Goal: Task Accomplishment & Management: Manage account settings

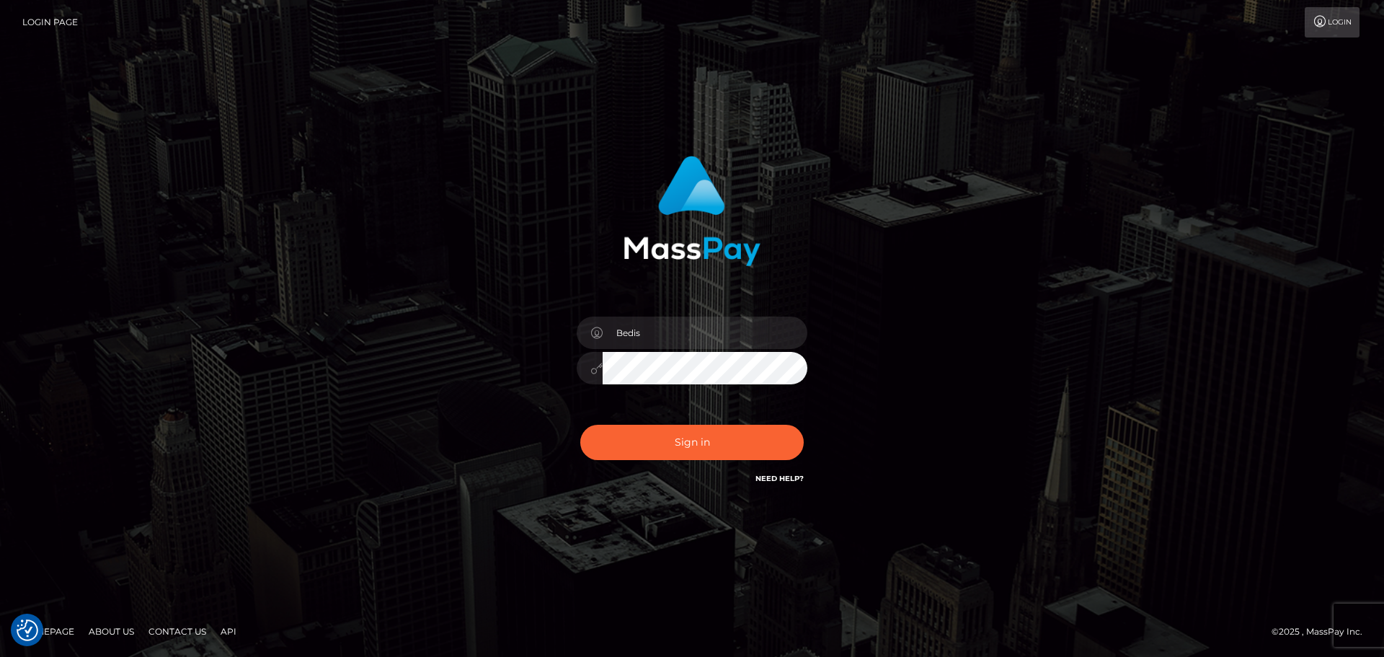
click at [697, 442] on button "Sign in" at bounding box center [691, 442] width 223 height 35
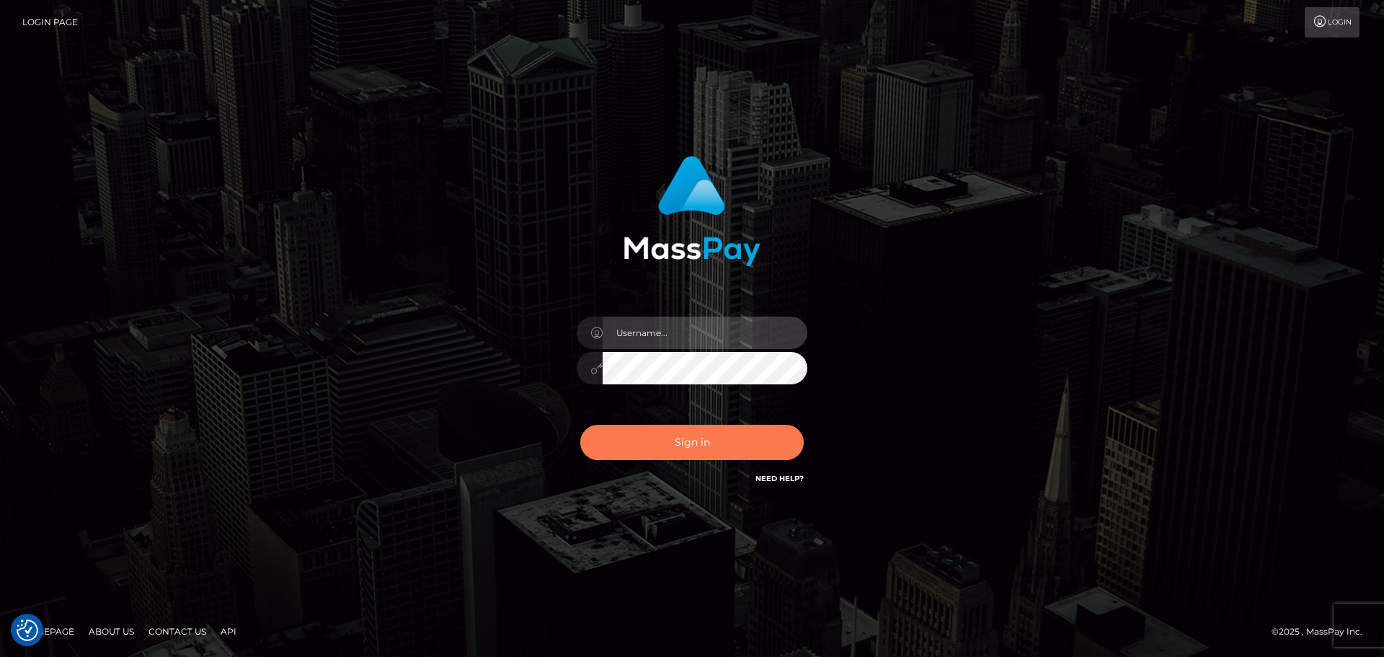
type input "Bedis"
click at [705, 448] on button "Sign in" at bounding box center [691, 442] width 223 height 35
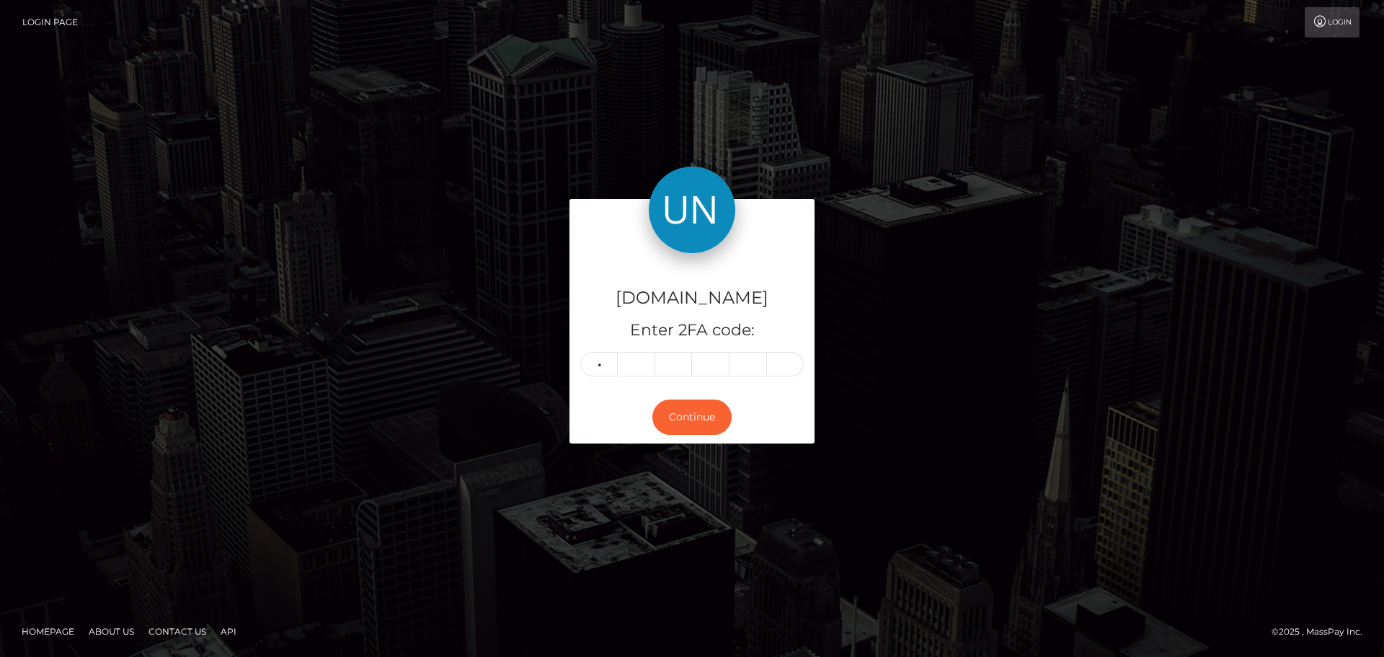
type input "2"
type input "1"
type input "3"
type input "4"
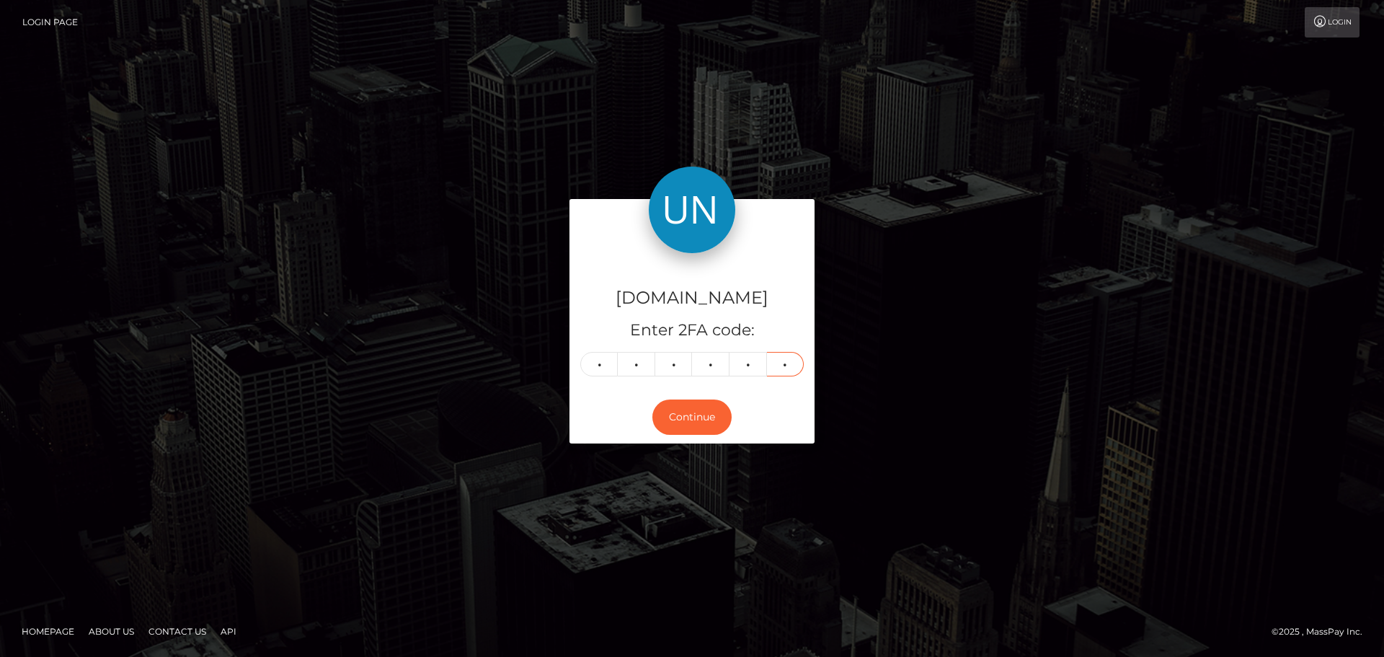
type input "6"
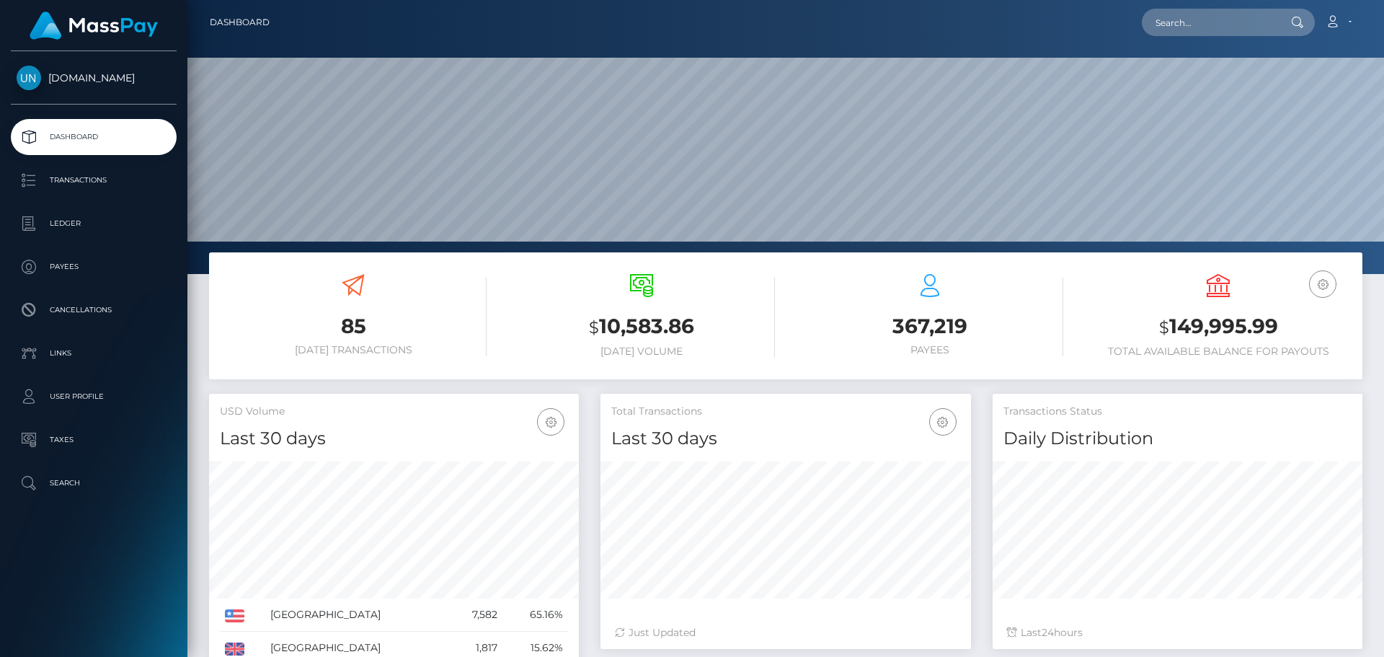
scroll to position [256, 371]
click at [1189, 19] on input "text" at bounding box center [1210, 22] width 136 height 27
paste input "[EMAIL_ADDRESS][DOMAIN_NAME]"
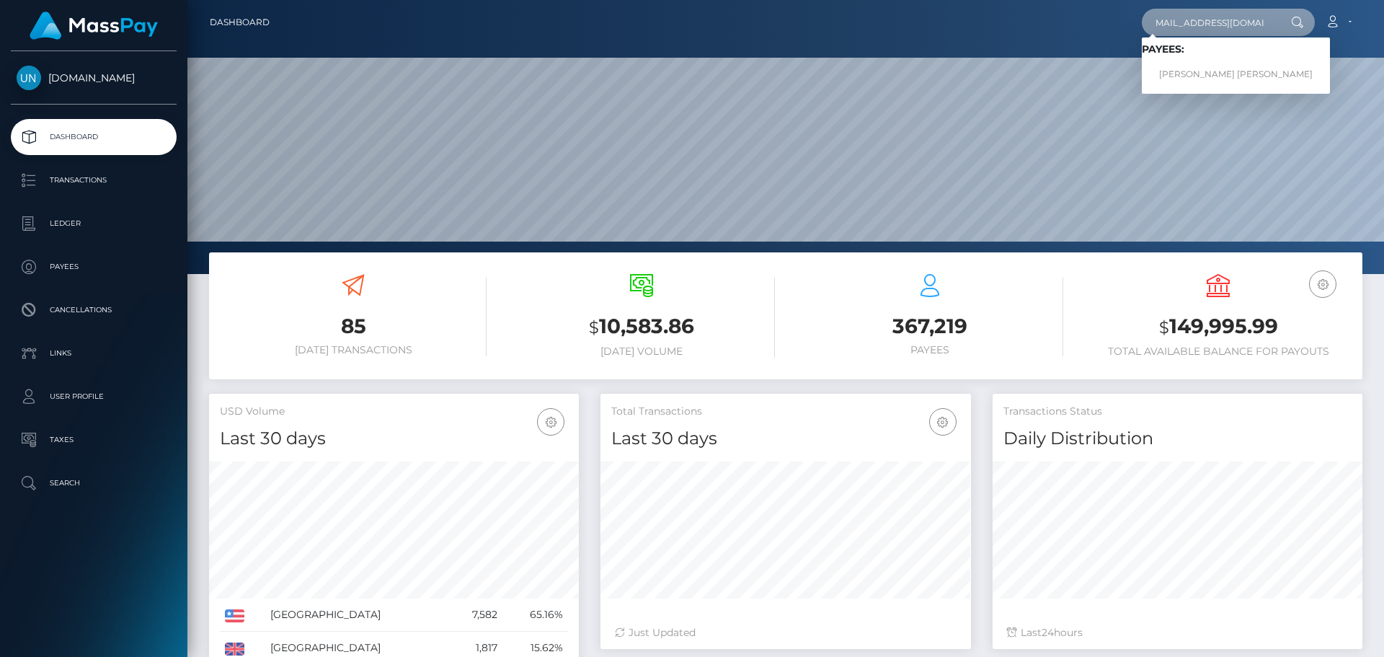
type input "[EMAIL_ADDRESS][DOMAIN_NAME]"
click at [1207, 76] on link "KARLA YAMIL COLON CRUZ" at bounding box center [1236, 74] width 188 height 27
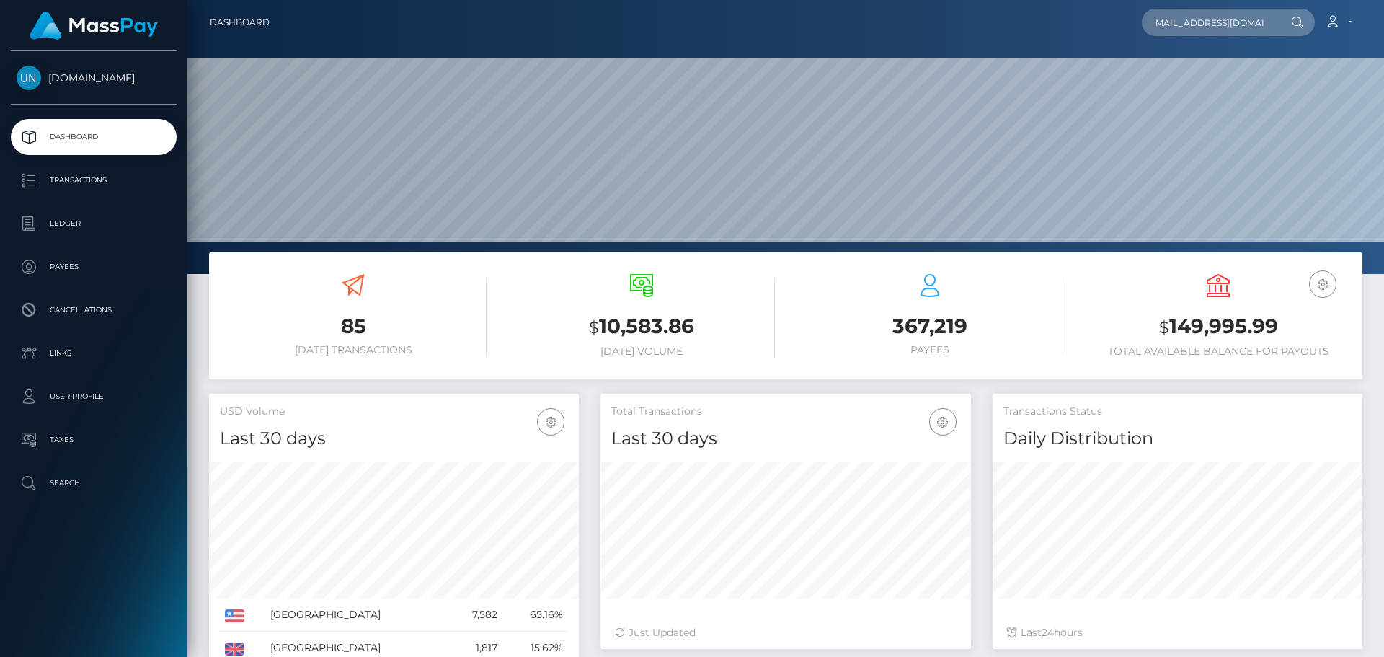
scroll to position [0, 0]
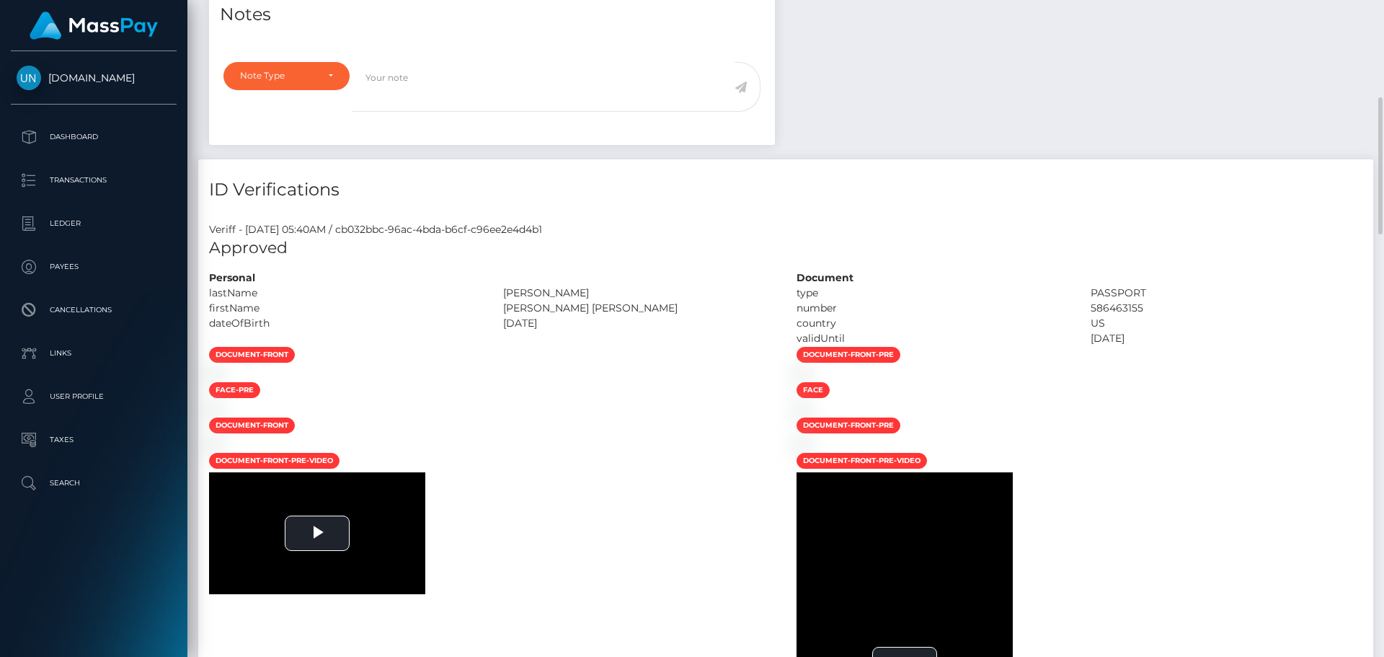
scroll to position [36, 0]
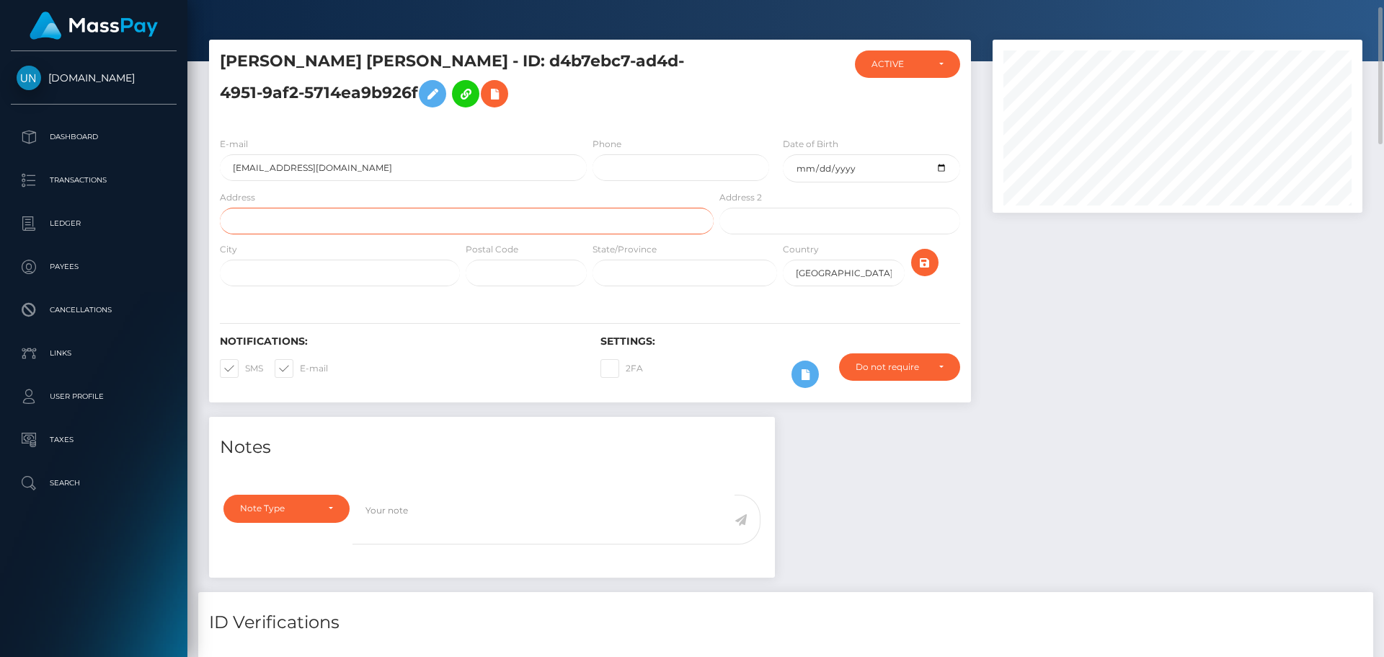
click at [381, 225] on input "text" at bounding box center [467, 221] width 494 height 27
paste input "Residencial Nemencio R Canales Apart 804 Edificio 43 SAN Juan PR 00918"
drag, startPoint x: 557, startPoint y: 224, endPoint x: 530, endPoint y: 226, distance: 27.4
click at [530, 226] on input "Residencial Nemencio R Canales Apart 804 Edificio 43 SAN Juan PR 00918" at bounding box center [467, 221] width 494 height 27
type input "Residencial Nemencio R Canales Apart 804 Edificio 43 SAN Juan PR"
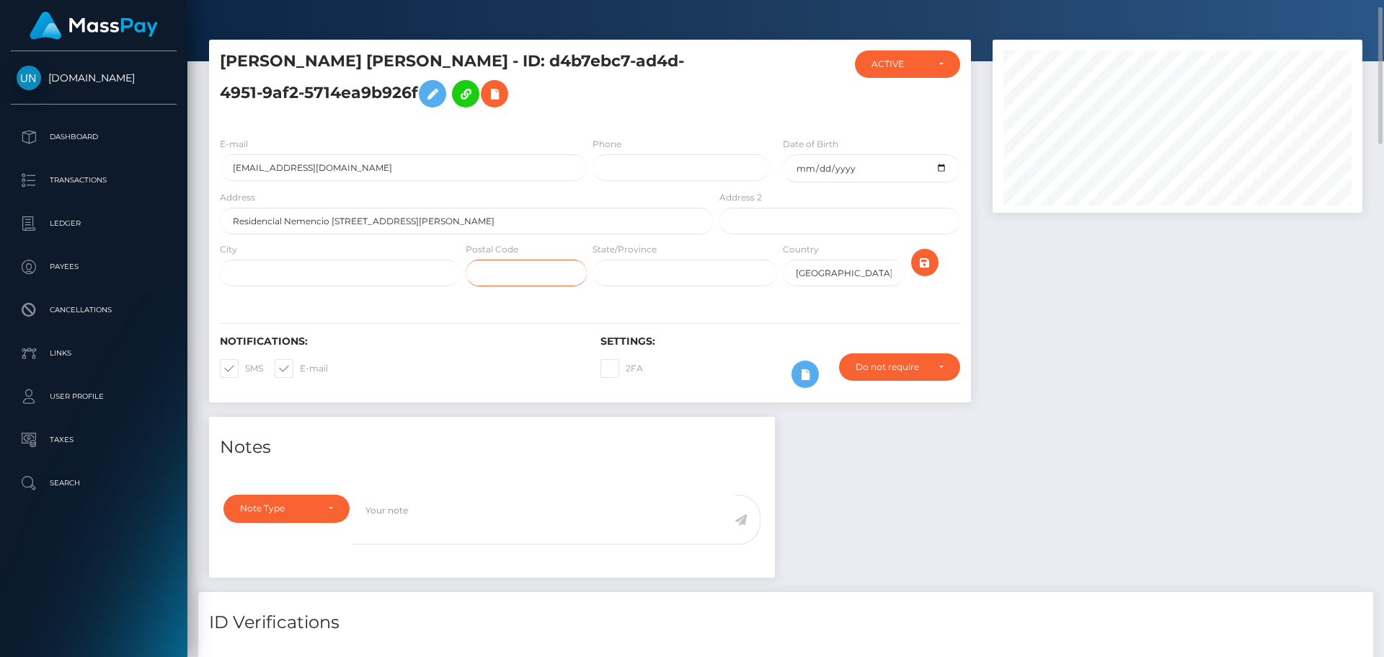
click at [562, 271] on input "text" at bounding box center [526, 273] width 121 height 27
paste input "00918"
type input "00918"
drag, startPoint x: 533, startPoint y: 225, endPoint x: 470, endPoint y: 221, distance: 62.9
click at [470, 221] on input "Residencial Nemencio R Canales Apart 804 Edificio 43 SAN Juan PR" at bounding box center [467, 221] width 494 height 27
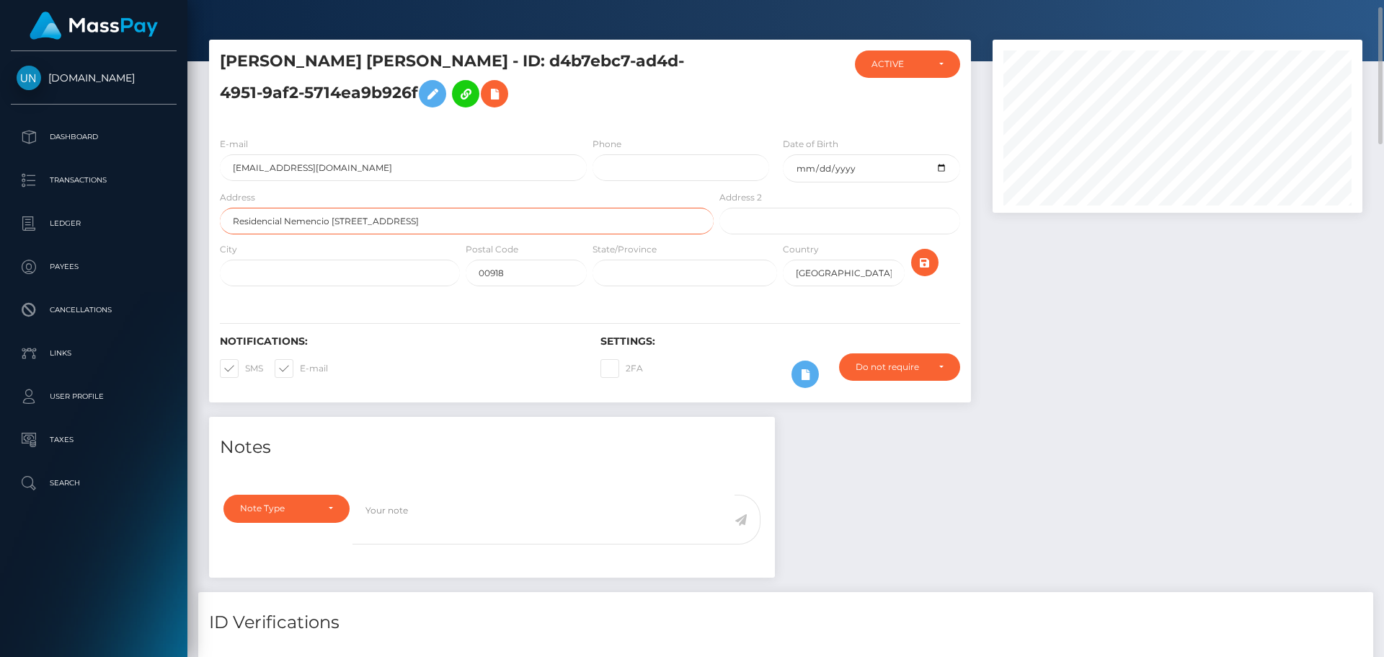
type input "Residencial Nemencio R Canales Apart 804 Edificio 43"
click at [407, 278] on input "text" at bounding box center [340, 273] width 240 height 27
paste input "SAN Juan PR"
type input "SAN Juan PR"
click at [927, 270] on icon "submit" at bounding box center [924, 263] width 17 height 18
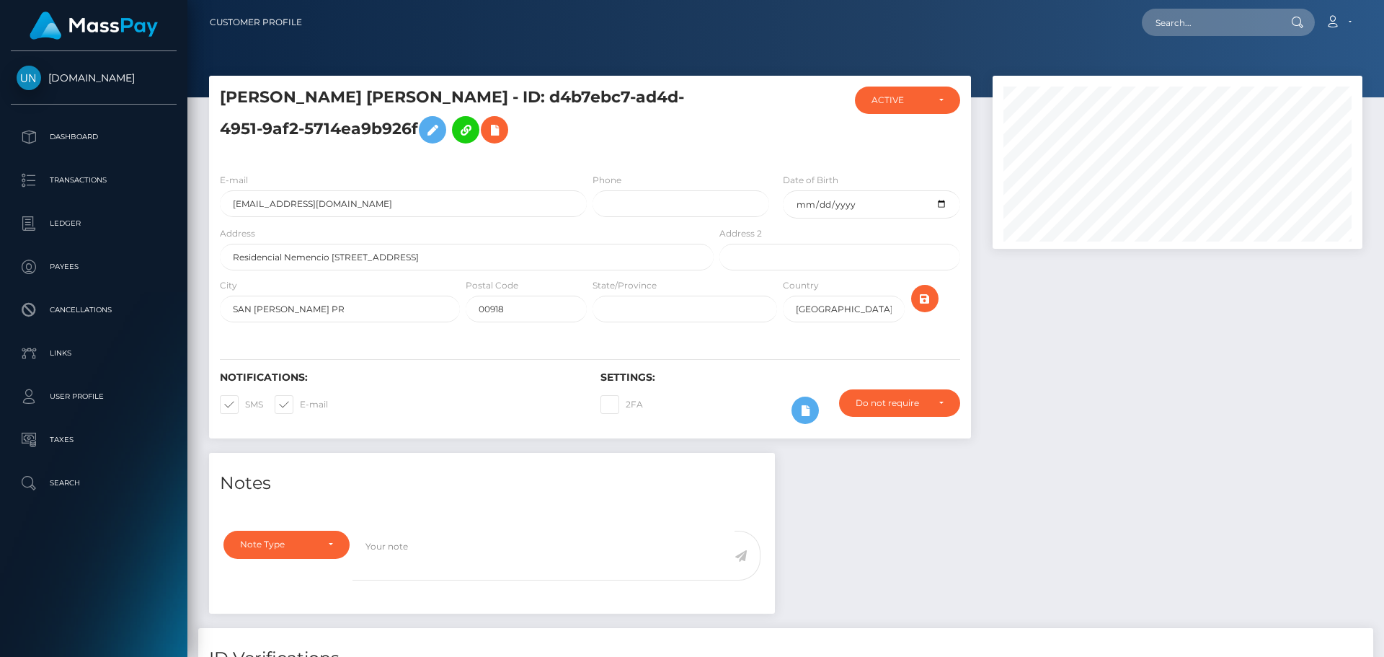
scroll to position [173, 371]
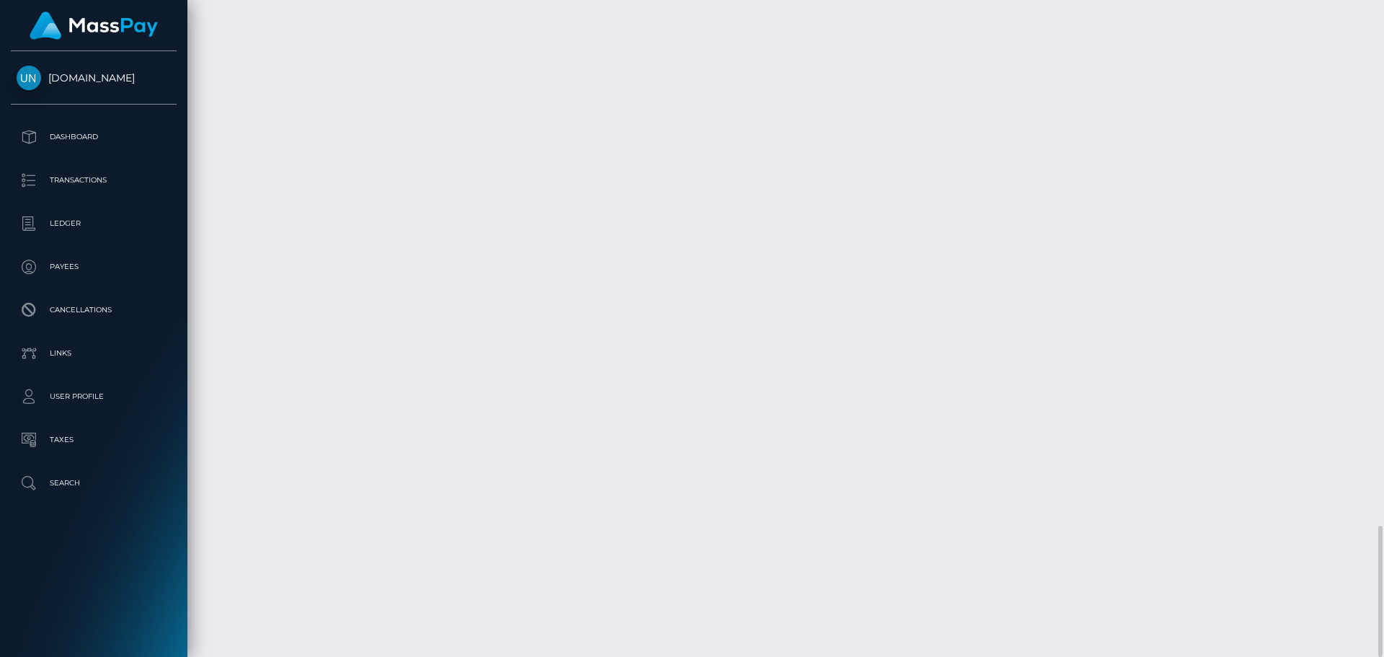
scroll to position [173, 371]
